Goal: Check status: Check status

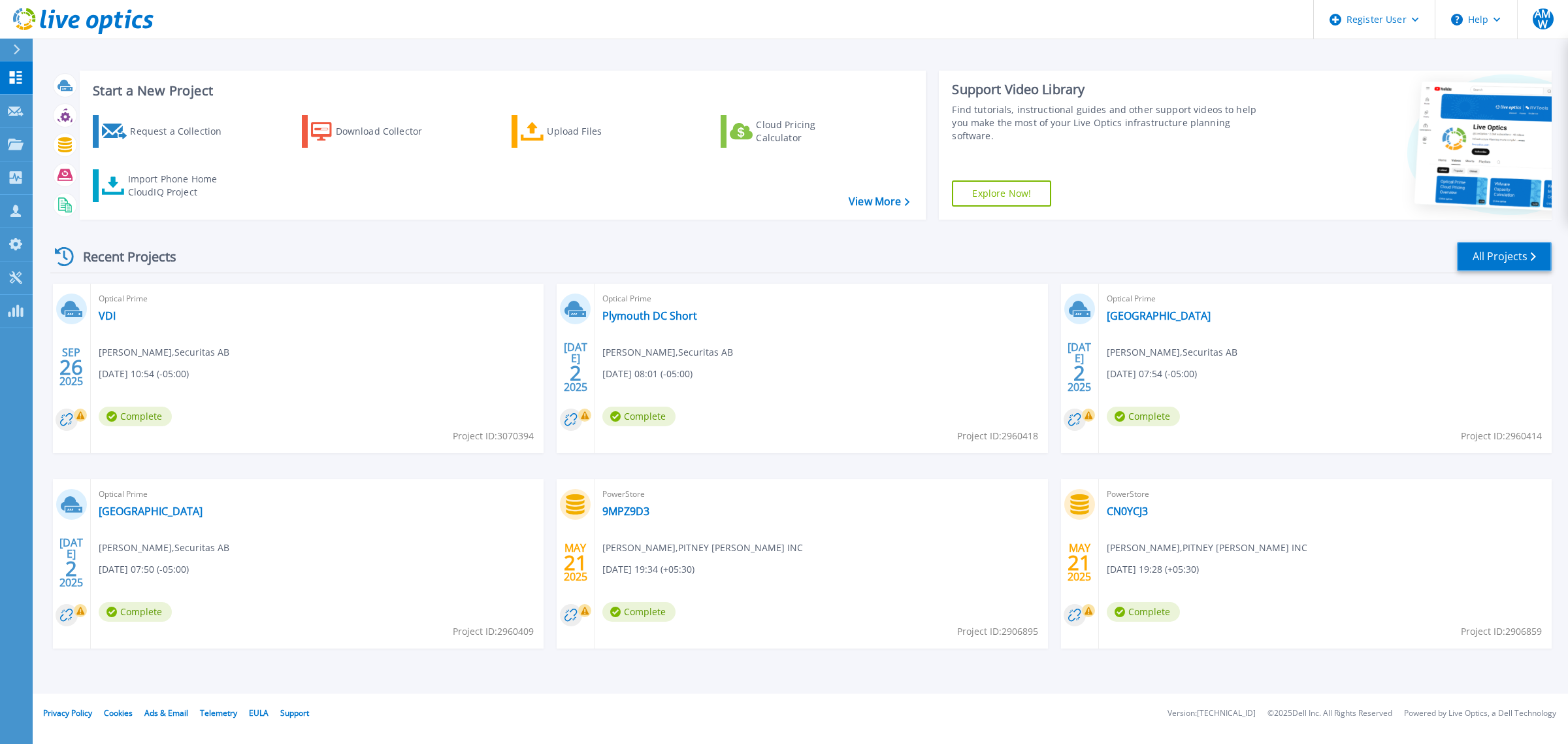
click at [1478, 252] on link "All Projects" at bounding box center [1504, 256] width 95 height 30
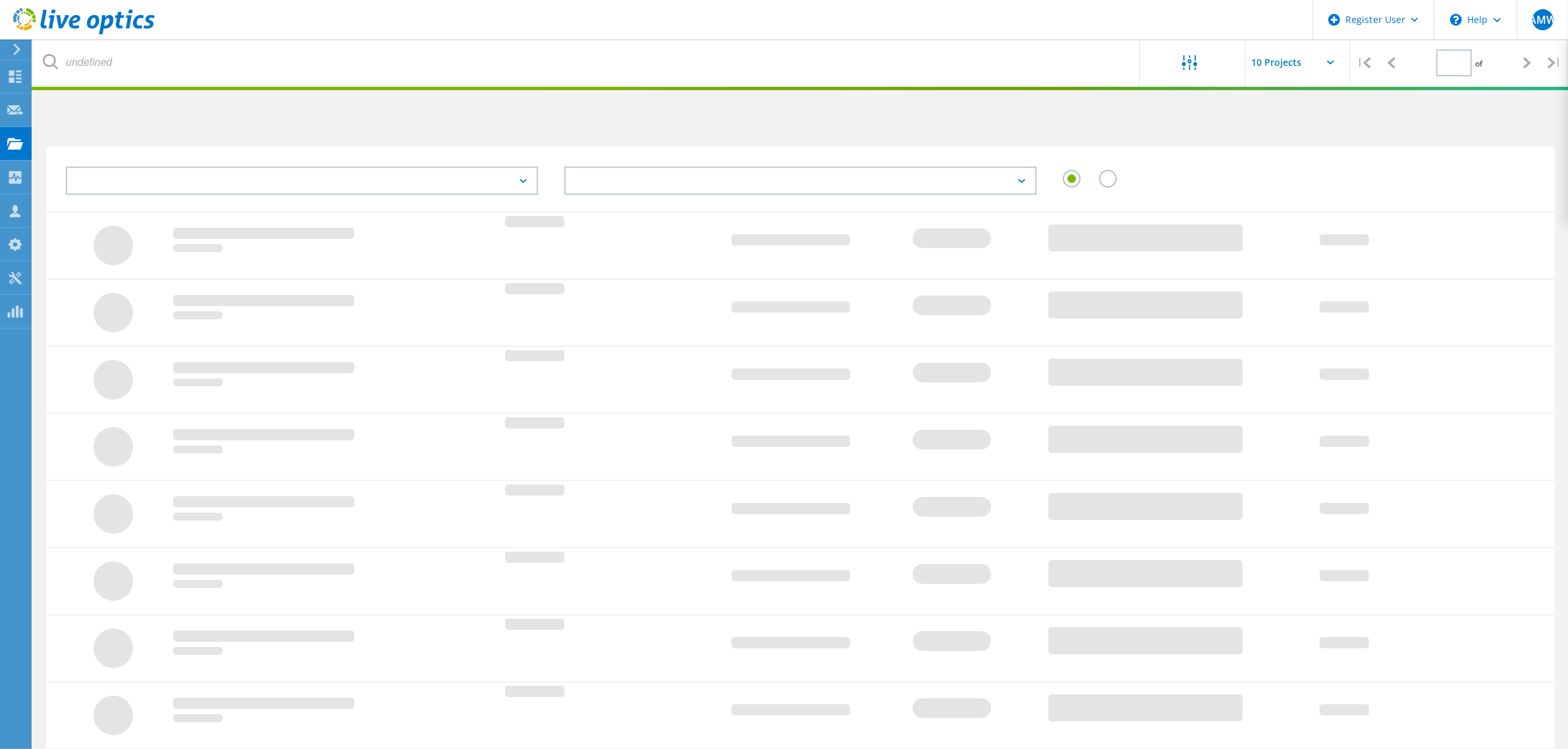
type input "2"
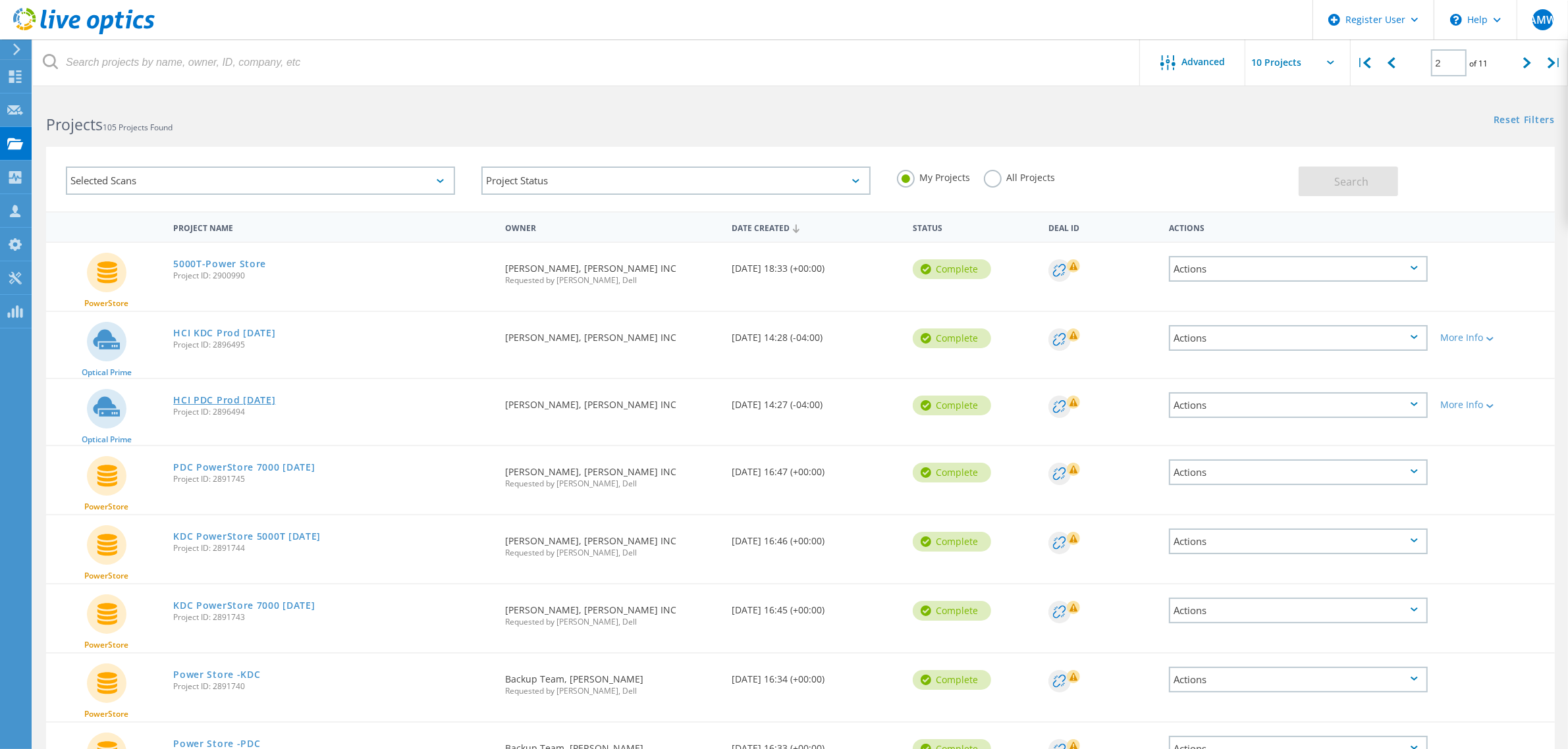
click at [275, 397] on link "HCI PDC Prod May 6th 2025" at bounding box center [224, 400] width 102 height 10
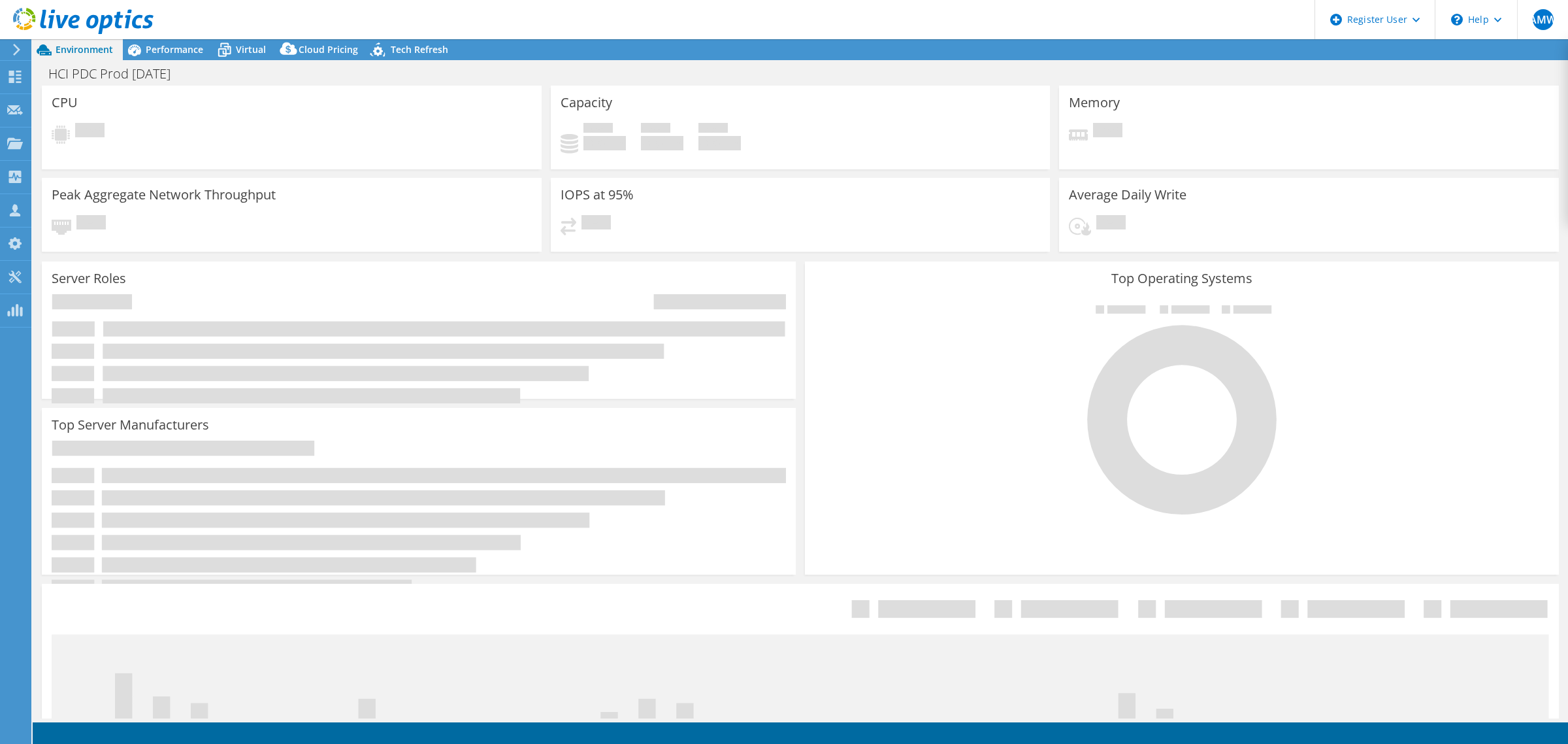
select select "USD"
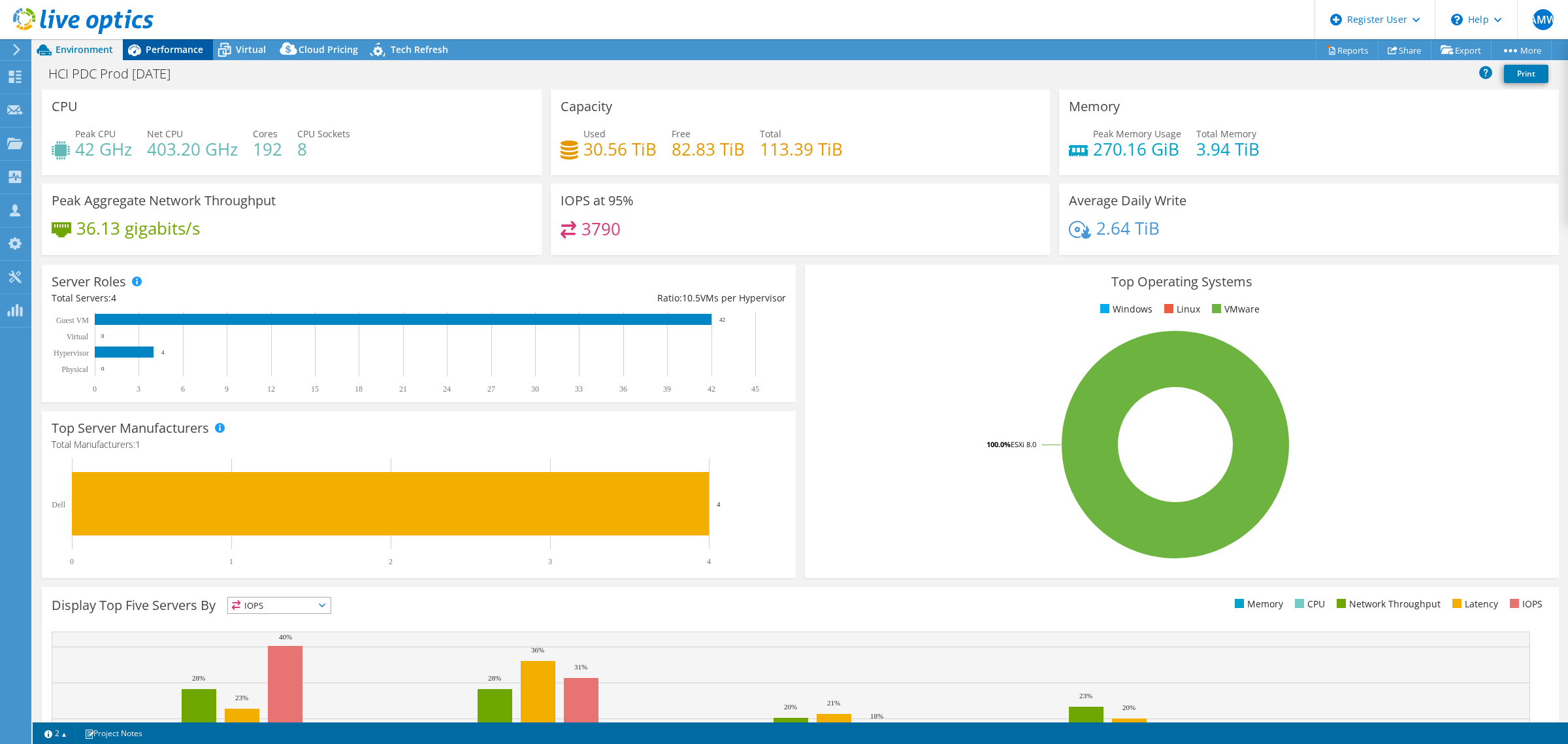
click at [181, 49] on span "Performance" at bounding box center [175, 50] width 57 height 12
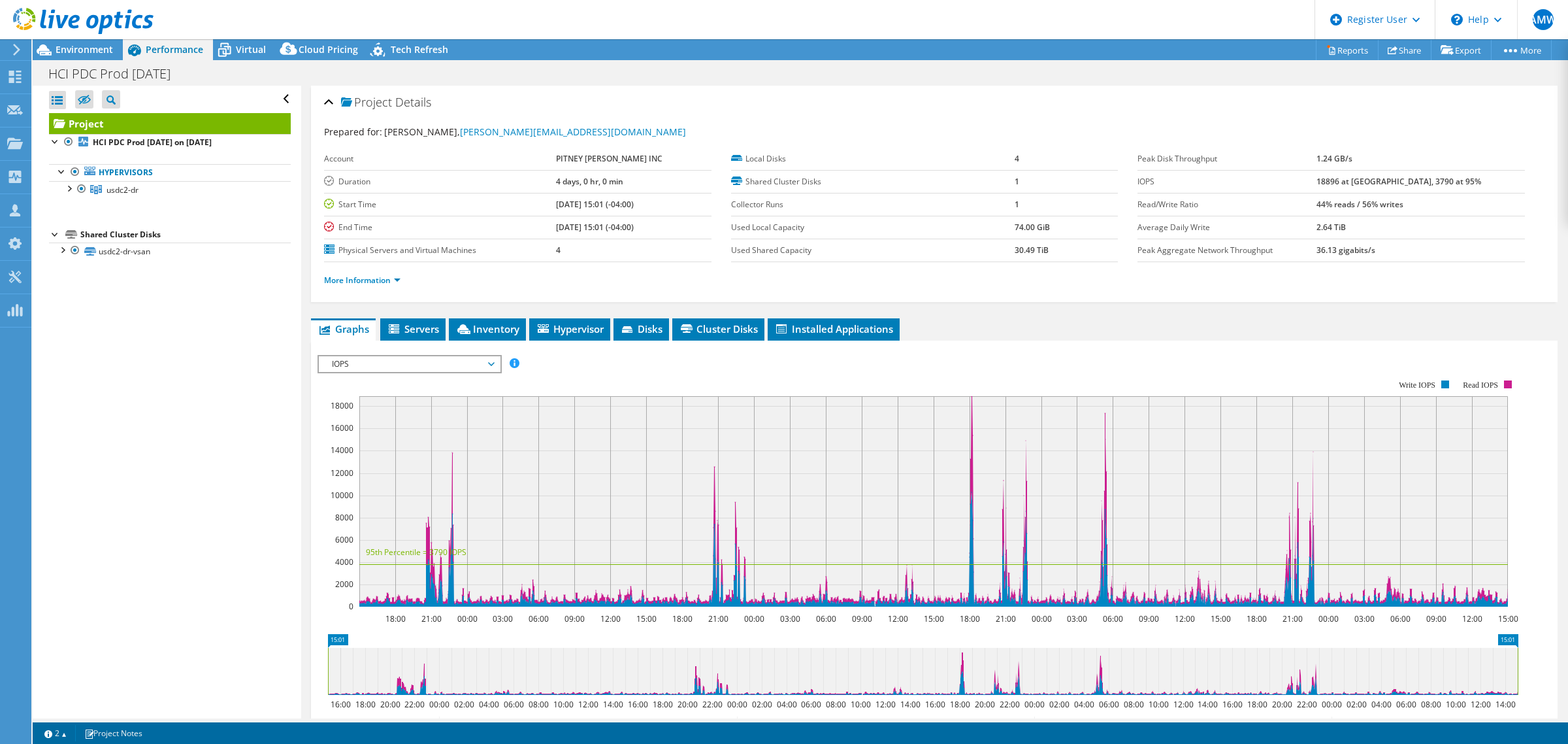
scroll to position [98, 0]
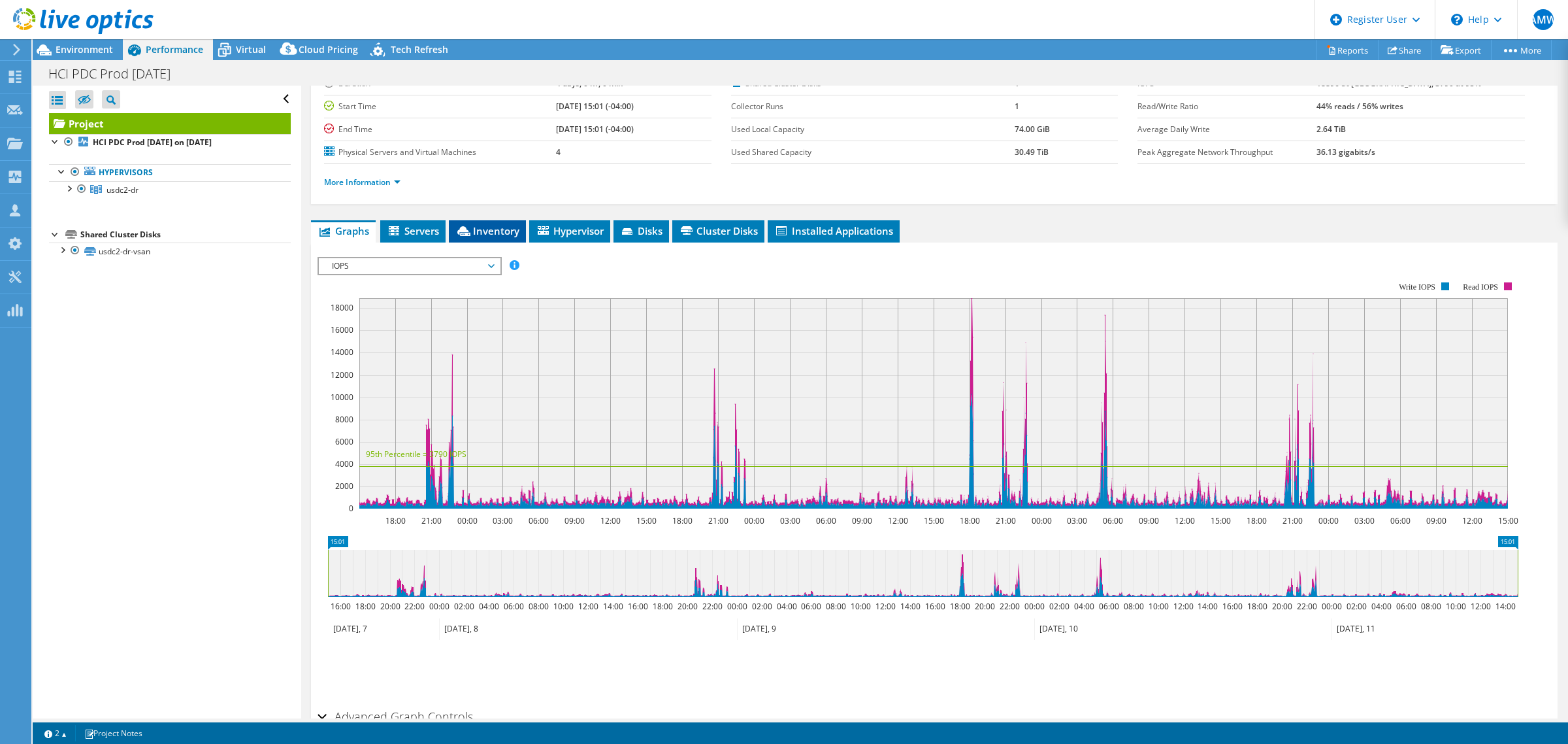
click at [506, 226] on span "Inventory" at bounding box center [487, 230] width 64 height 13
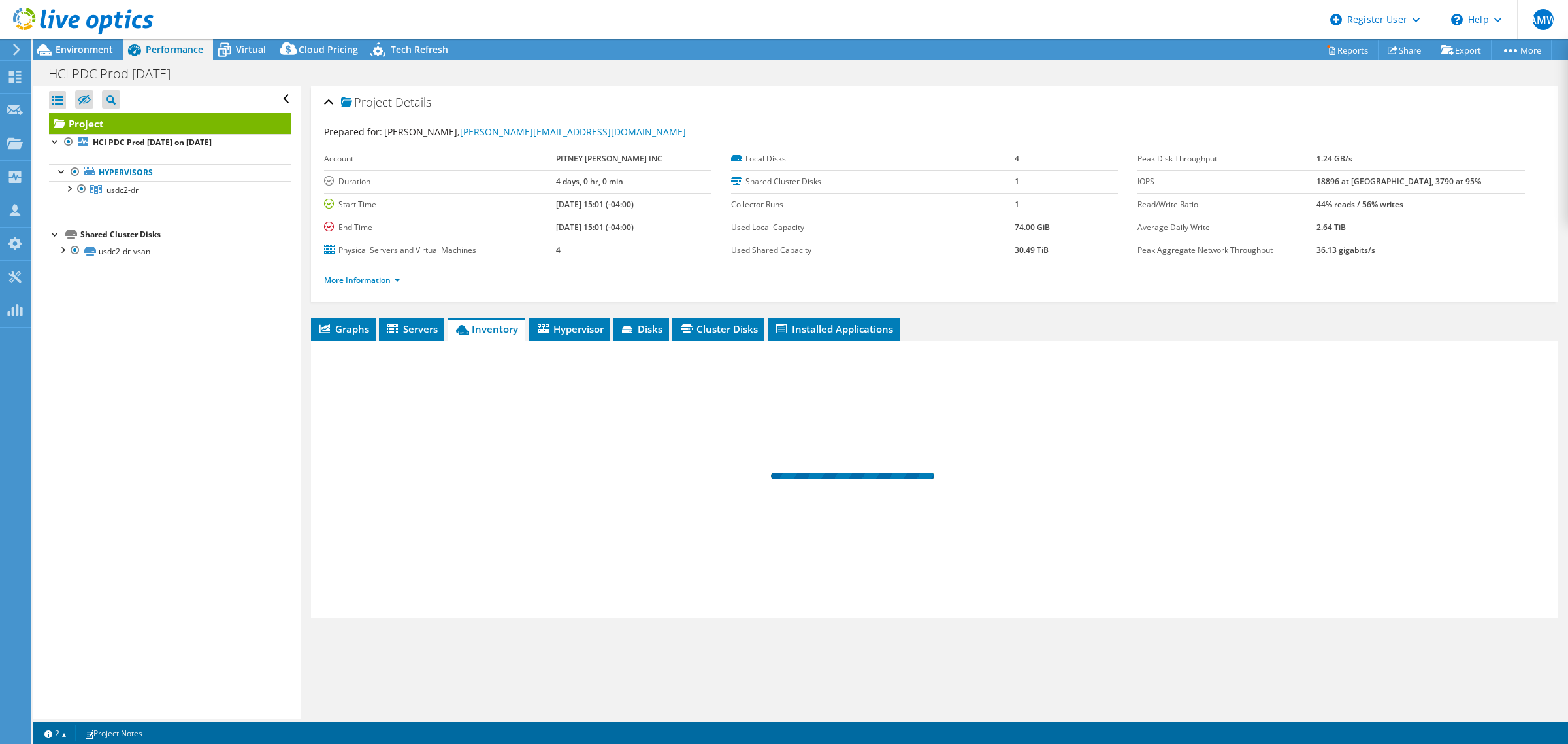
scroll to position [0, 0]
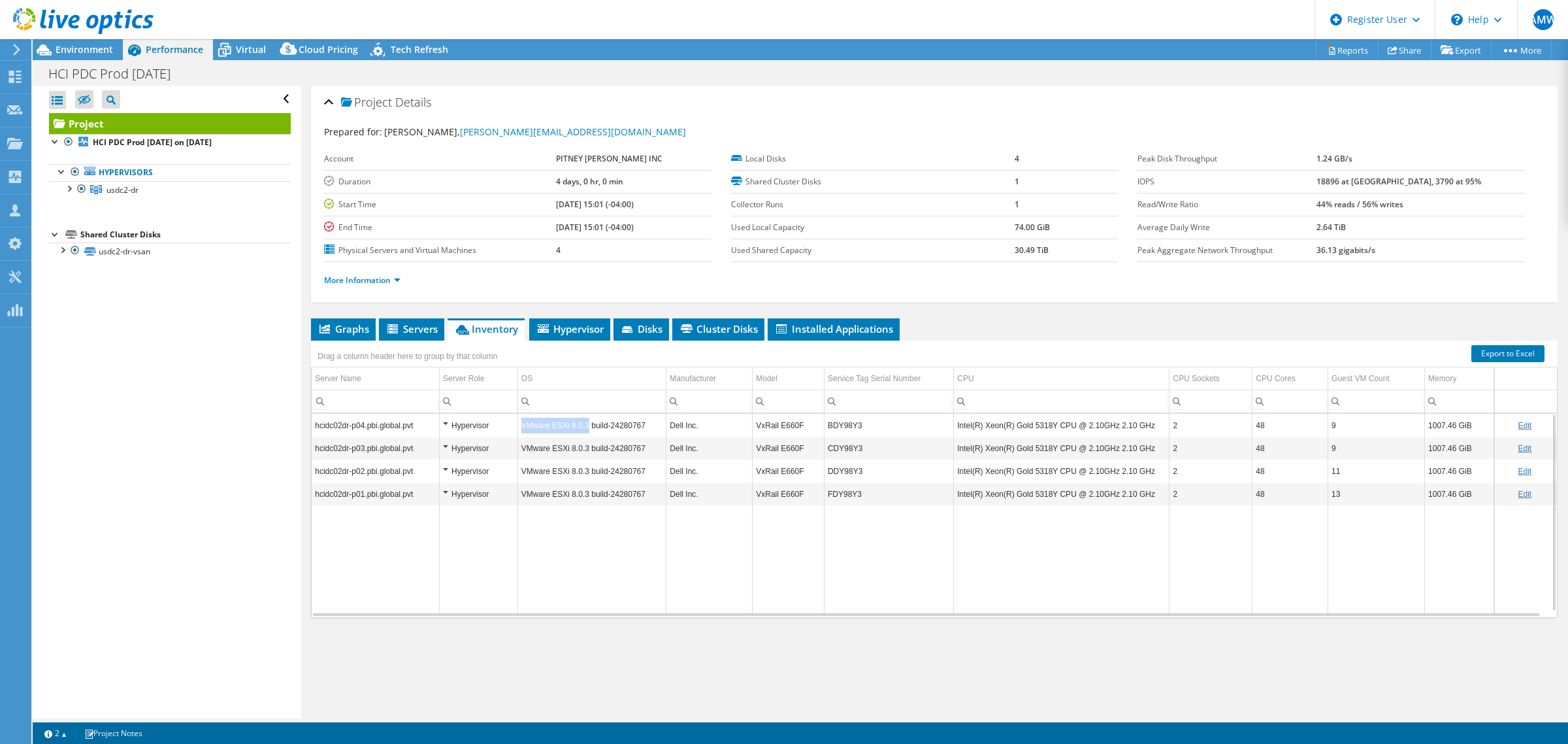
drag, startPoint x: 521, startPoint y: 426, endPoint x: 584, endPoint y: 428, distance: 63.0
click at [584, 428] on td "VMware ESXi 8.0.3 build-24280767" at bounding box center [592, 425] width 149 height 23
